Goal: Transaction & Acquisition: Book appointment/travel/reservation

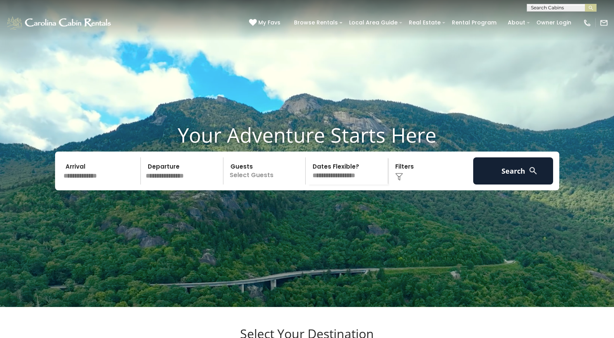
click at [123, 185] on input "text" at bounding box center [101, 170] width 80 height 27
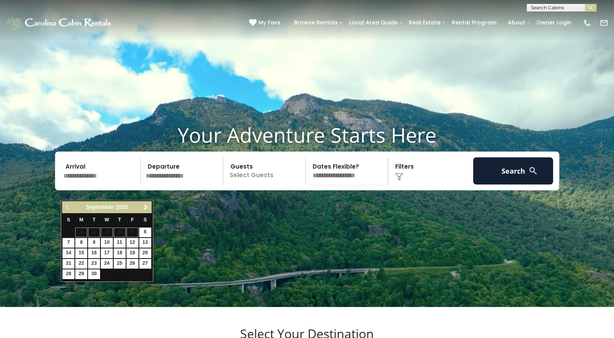
click at [145, 206] on span "Next" at bounding box center [146, 207] width 6 height 6
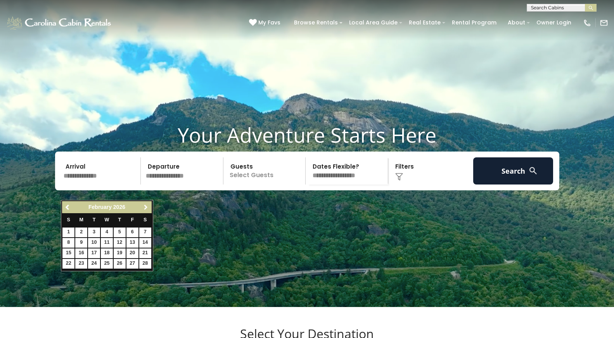
click at [145, 206] on span "Next" at bounding box center [146, 207] width 6 height 6
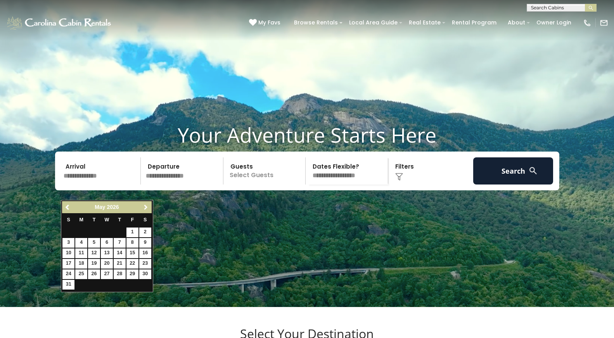
click at [145, 206] on span "Next" at bounding box center [146, 207] width 6 height 6
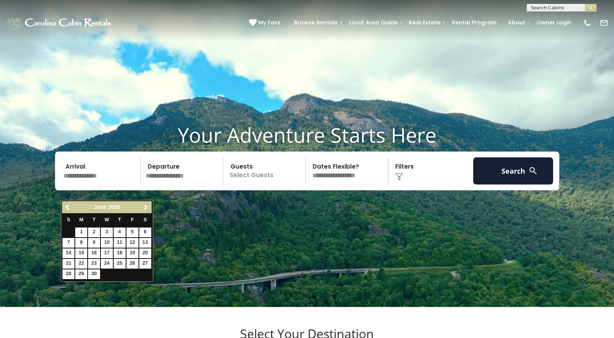
click at [145, 206] on span "Next" at bounding box center [146, 207] width 6 height 6
click at [145, 264] on link "25" at bounding box center [145, 264] width 12 height 10
type input "*******"
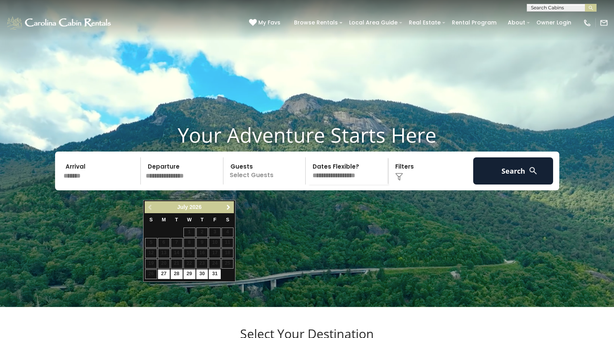
click at [228, 208] on span "Next" at bounding box center [228, 207] width 6 height 6
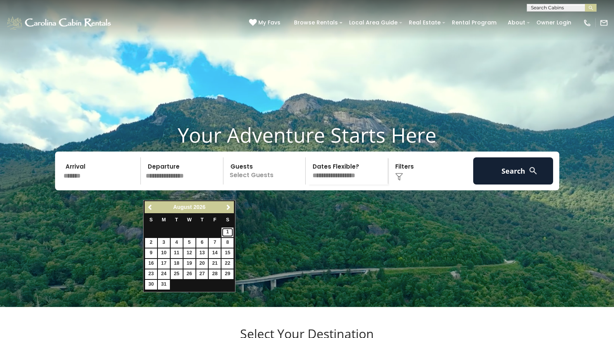
click at [228, 233] on link "1" at bounding box center [227, 233] width 12 height 10
type input "******"
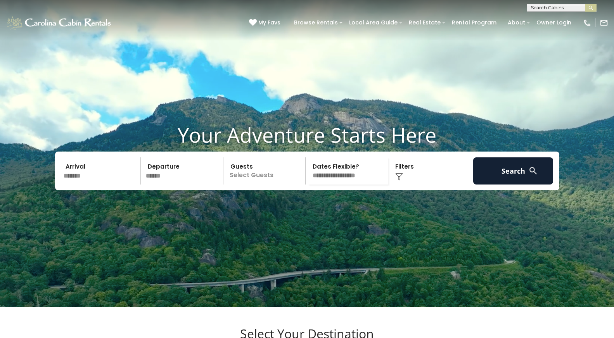
click at [266, 185] on p "Select Guests" at bounding box center [266, 170] width 80 height 27
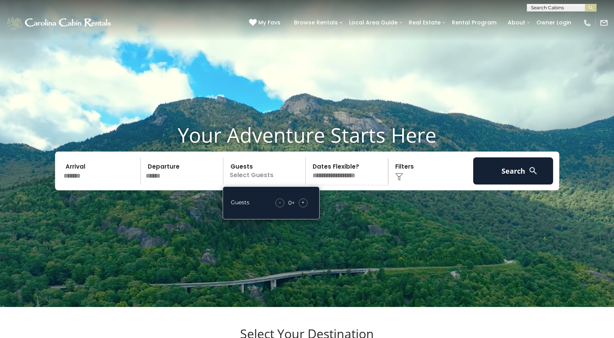
click at [303, 206] on span "+" at bounding box center [302, 203] width 3 height 8
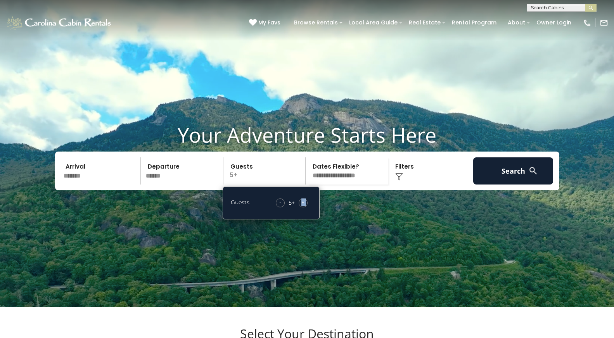
click at [303, 206] on span "+" at bounding box center [302, 203] width 3 height 8
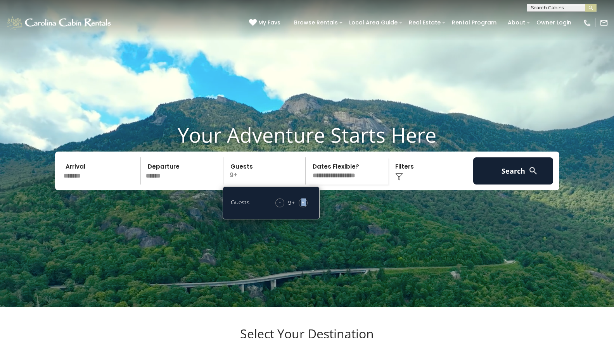
click at [303, 206] on span "+" at bounding box center [302, 203] width 3 height 8
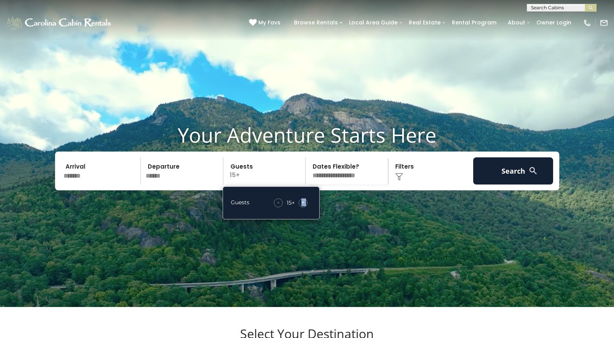
click at [365, 185] on select "**********" at bounding box center [348, 170] width 80 height 27
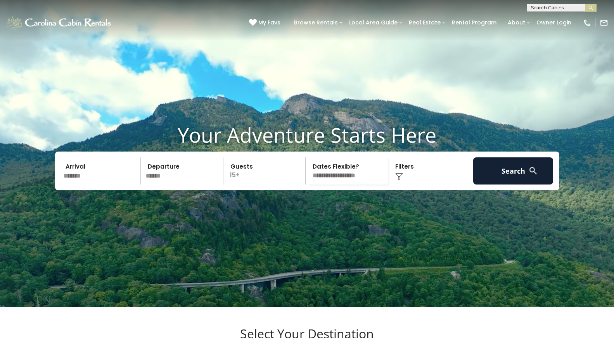
click at [308, 173] on select "**********" at bounding box center [348, 170] width 80 height 27
click at [363, 185] on select "**********" at bounding box center [348, 170] width 80 height 27
select select "*"
click at [308, 173] on select "**********" at bounding box center [348, 170] width 80 height 27
click at [408, 185] on div "Click to Choose" at bounding box center [431, 170] width 80 height 27
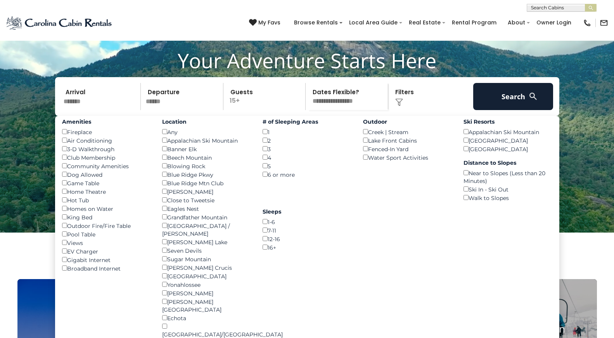
scroll to position [73, 0]
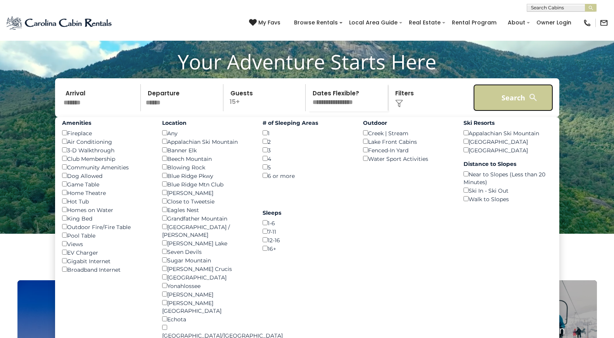
click at [505, 110] on button "Search" at bounding box center [513, 97] width 80 height 27
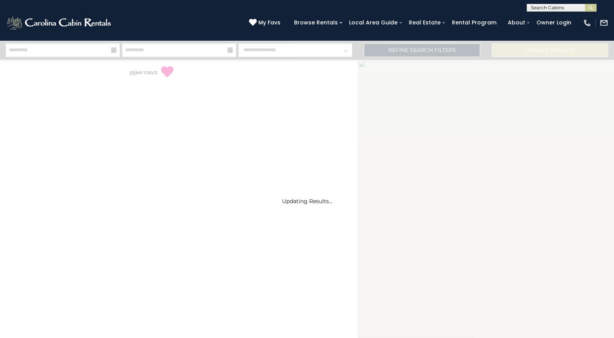
select select "*"
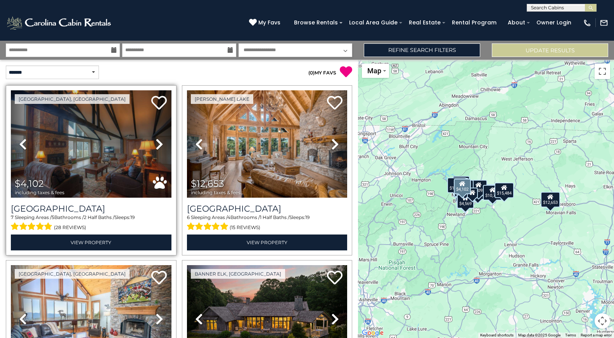
click at [158, 142] on icon at bounding box center [160, 144] width 8 height 12
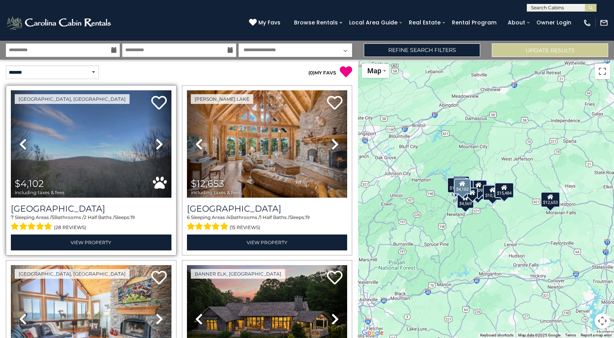
click at [158, 142] on icon at bounding box center [160, 144] width 8 height 12
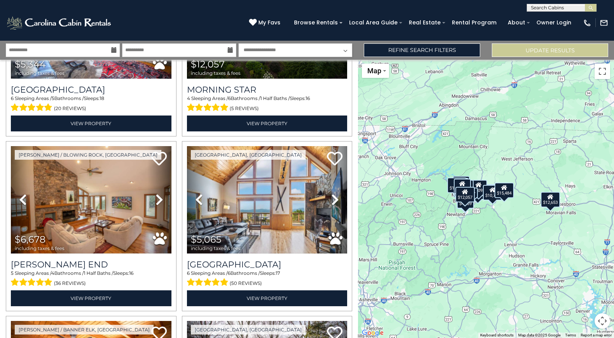
scroll to position [295, 0]
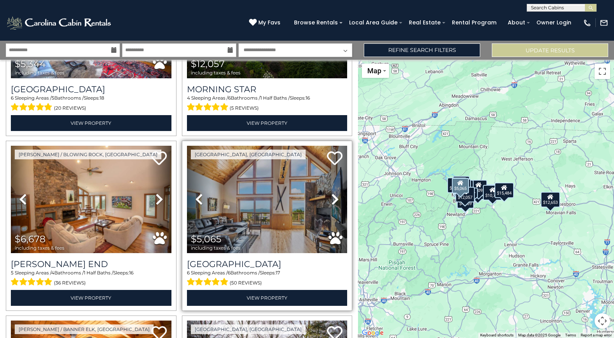
click at [334, 198] on icon at bounding box center [335, 199] width 8 height 12
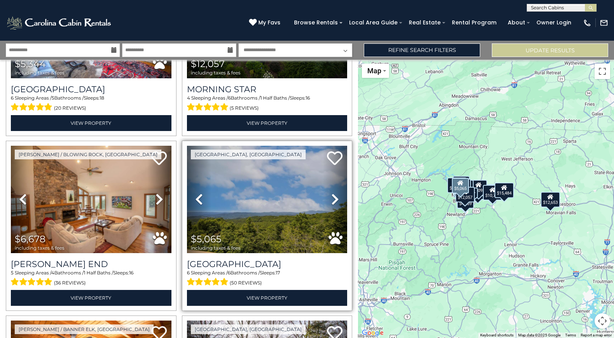
click at [334, 198] on icon at bounding box center [335, 199] width 8 height 12
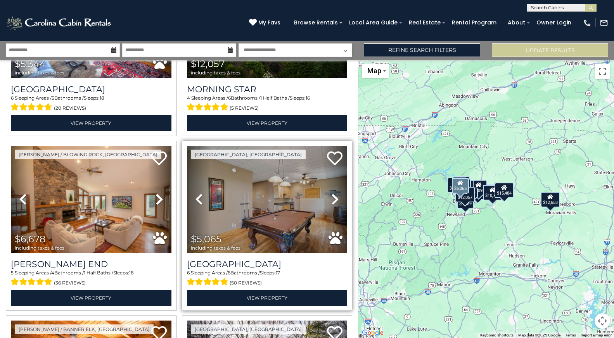
click at [334, 198] on icon at bounding box center [335, 199] width 8 height 12
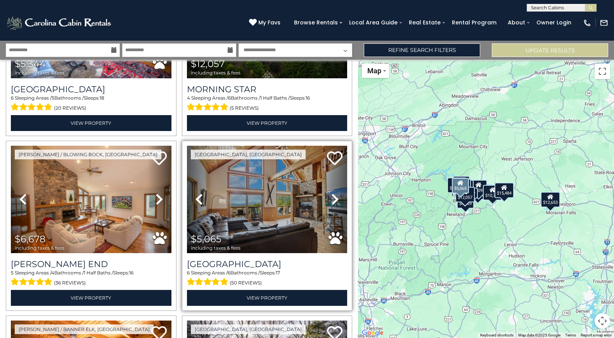
click at [334, 198] on icon at bounding box center [335, 199] width 8 height 12
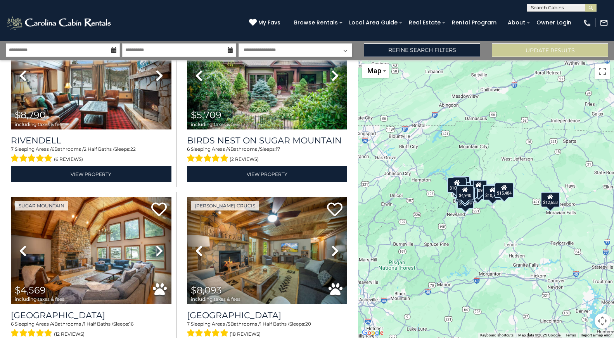
scroll to position [1122, 0]
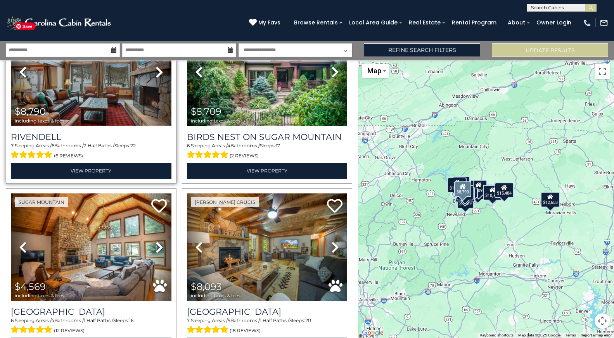
click at [105, 110] on img at bounding box center [91, 72] width 161 height 107
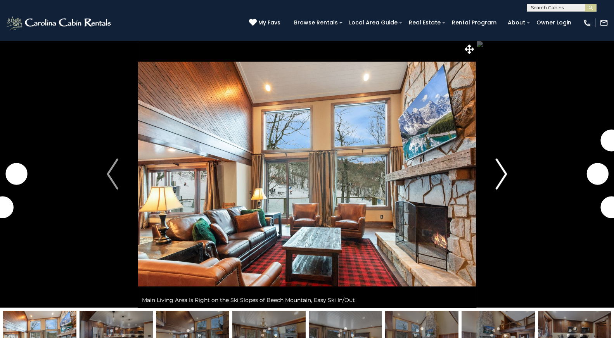
click at [505, 173] on img "Next" at bounding box center [502, 174] width 12 height 31
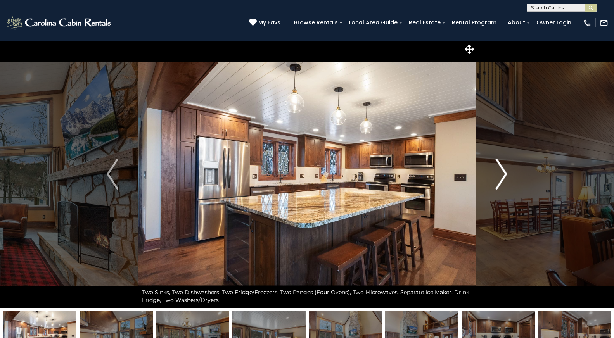
click at [505, 173] on img "Next" at bounding box center [502, 174] width 12 height 31
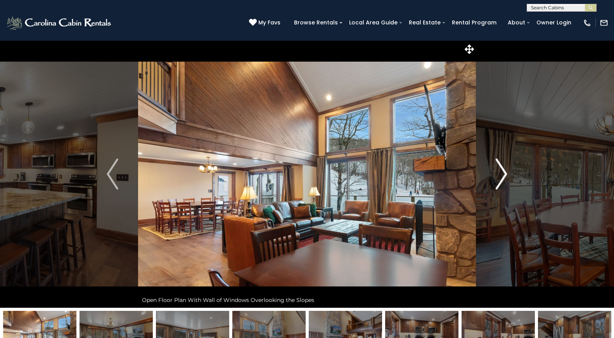
click at [505, 173] on img "Next" at bounding box center [502, 174] width 12 height 31
